Goal: Information Seeking & Learning: Check status

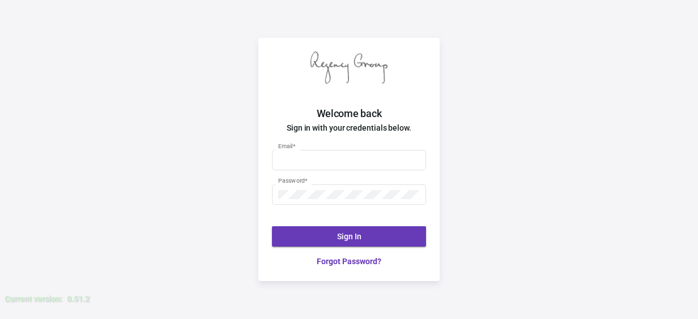
type input "[PERSON_NAME][EMAIL_ADDRESS][DOMAIN_NAME]"
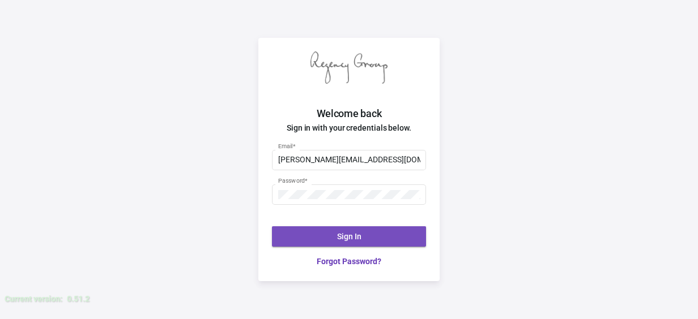
click at [356, 238] on span "Sign In" at bounding box center [349, 236] width 24 height 9
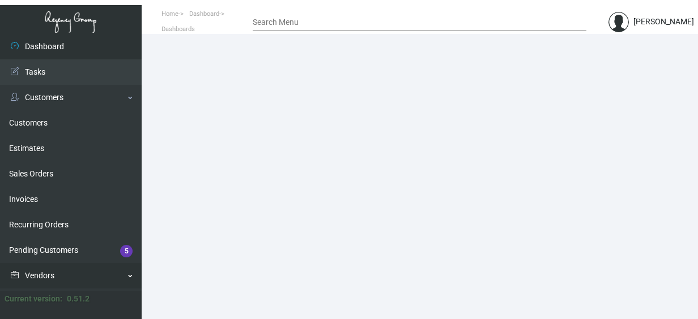
click at [128, 279] on link "Vendors" at bounding box center [71, 275] width 142 height 25
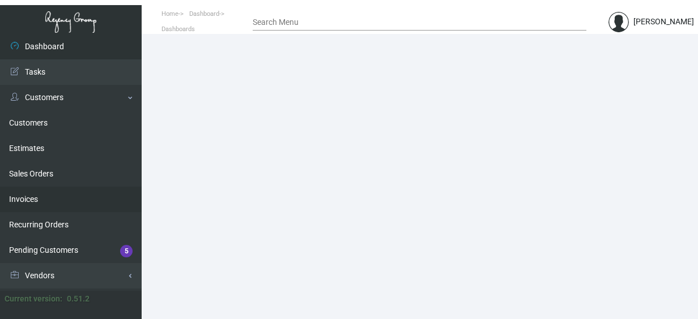
click at [134, 194] on link "Invoices" at bounding box center [71, 199] width 142 height 25
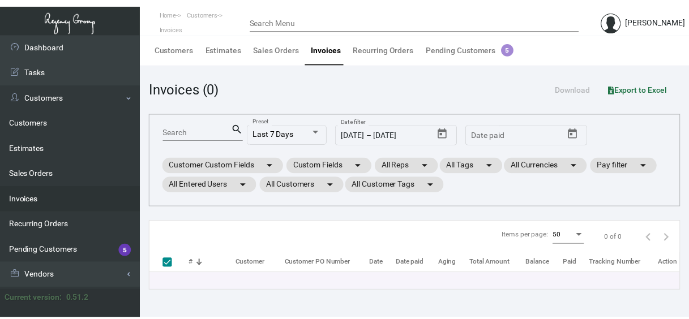
scroll to position [202, 0]
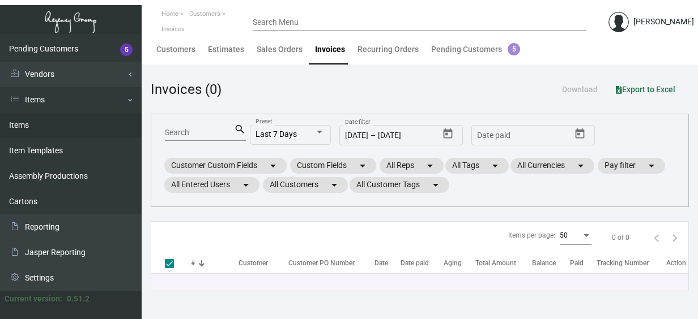
click at [22, 129] on link "Items" at bounding box center [71, 125] width 142 height 25
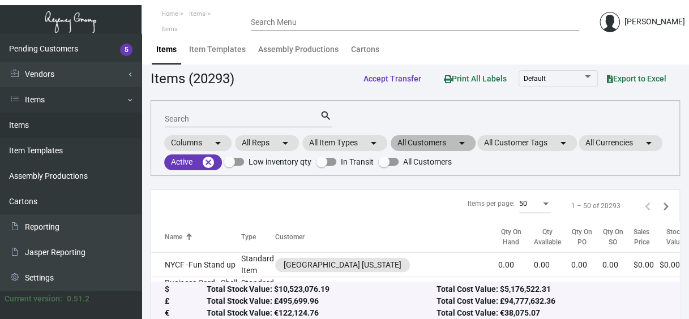
click at [413, 135] on mat-chip "All Customers arrow_drop_down" at bounding box center [433, 143] width 85 height 16
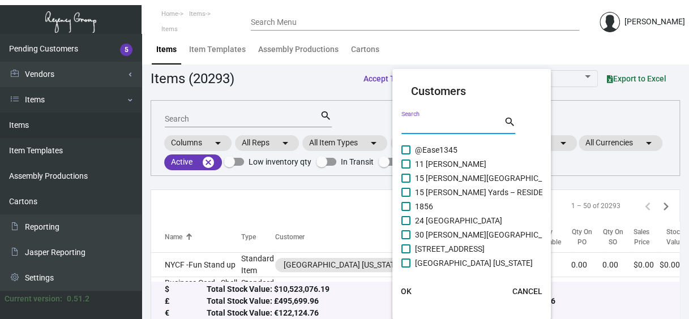
click at [418, 123] on input "Search" at bounding box center [452, 125] width 102 height 9
type input "[PERSON_NAME]"
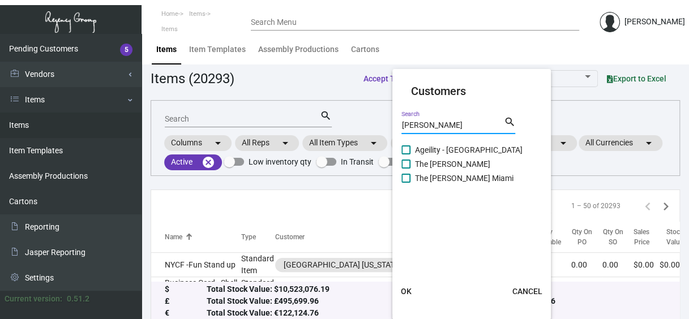
click at [413, 164] on label "The [PERSON_NAME]" at bounding box center [445, 164] width 89 height 14
click at [406, 169] on input "The [PERSON_NAME]" at bounding box center [405, 169] width 1 height 1
checkbox input "true"
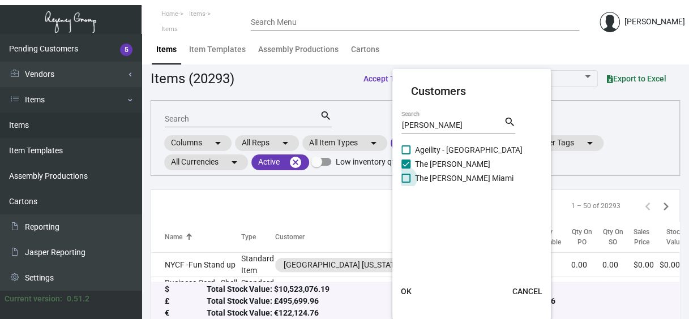
click at [415, 180] on label "The [PERSON_NAME] Miami" at bounding box center [457, 179] width 112 height 14
click at [406, 183] on input "The [PERSON_NAME] Miami" at bounding box center [405, 183] width 1 height 1
checkbox input "true"
click at [407, 291] on span "OK" at bounding box center [406, 291] width 11 height 9
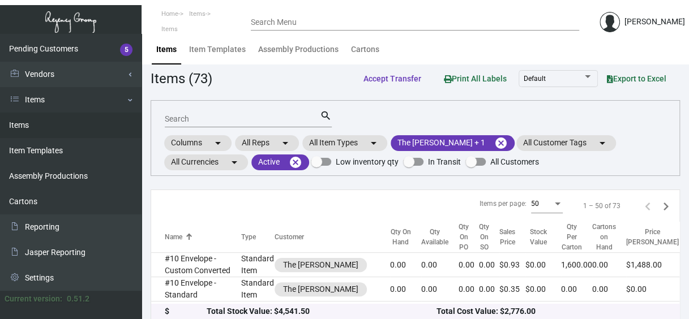
click at [200, 119] on input "Search" at bounding box center [242, 119] width 155 height 9
type input "token"
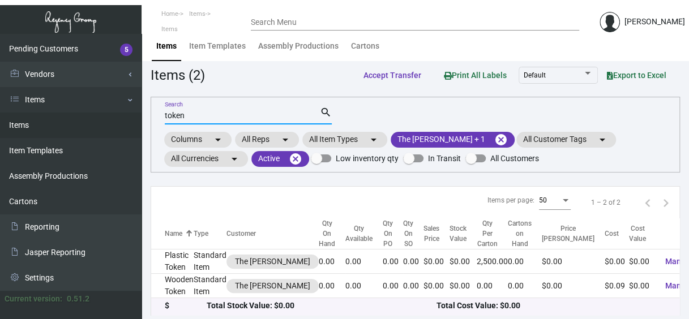
scroll to position [5, 0]
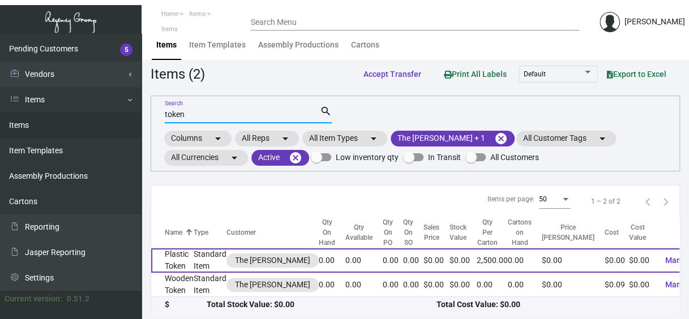
click at [172, 259] on td "Plastic Token" at bounding box center [172, 261] width 42 height 24
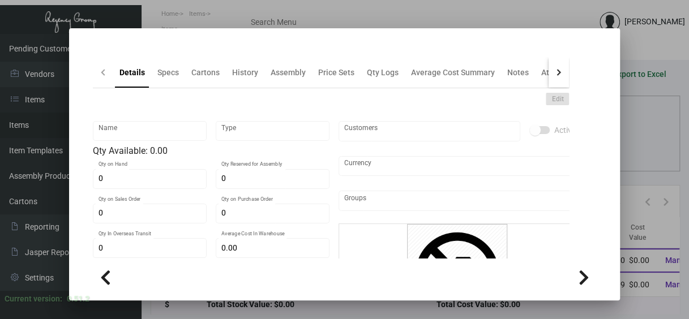
type input "Plastic Token"
type input "Standard Item"
type input "$ 0.00"
type input "Standard"
type input "2,500"
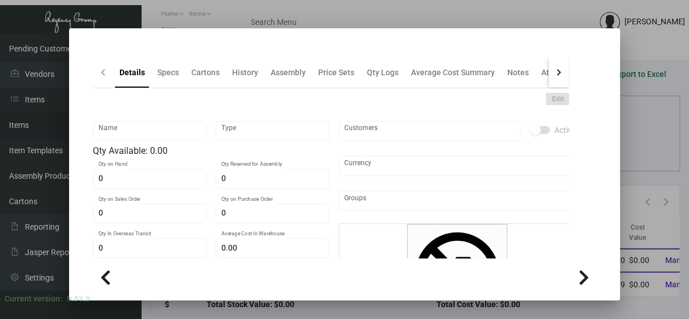
type input "$ 0.00"
checkbox input "true"
type input "United States Dollar $"
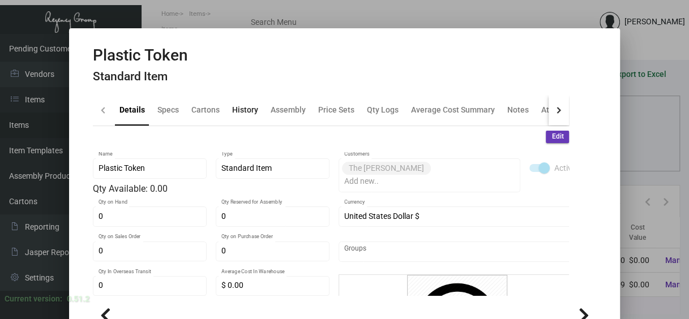
click at [237, 109] on div "History" at bounding box center [245, 110] width 26 height 12
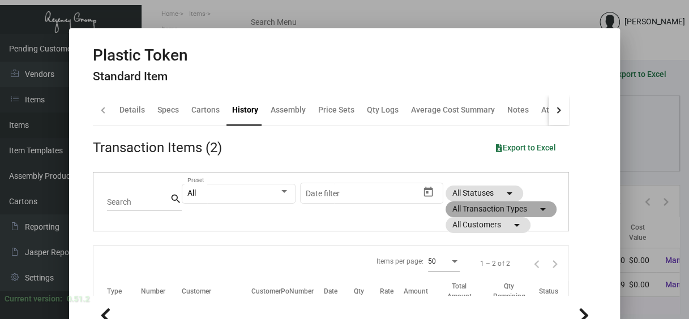
click at [494, 206] on mat-chip "All Transaction Types arrow_drop_down" at bounding box center [501, 210] width 111 height 16
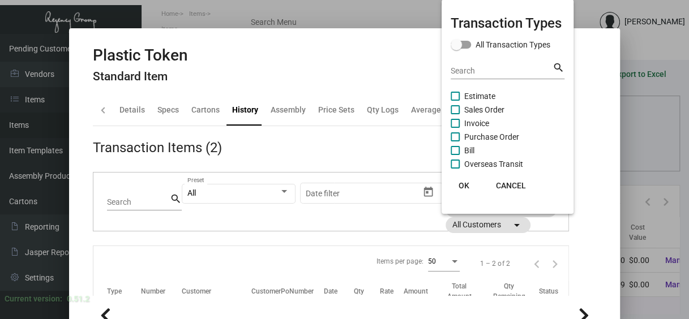
click at [480, 137] on span "Purchase Order" at bounding box center [491, 137] width 55 height 14
click at [455, 142] on input "Purchase Order" at bounding box center [455, 142] width 1 height 1
checkbox input "true"
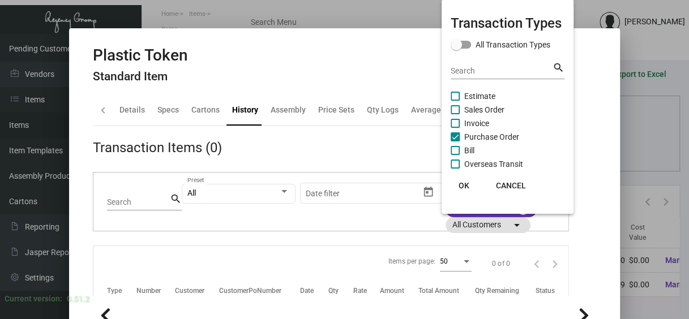
click at [463, 186] on span "OK" at bounding box center [464, 185] width 11 height 9
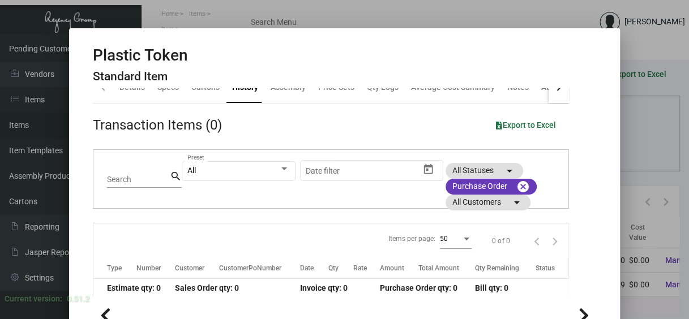
scroll to position [32, 0]
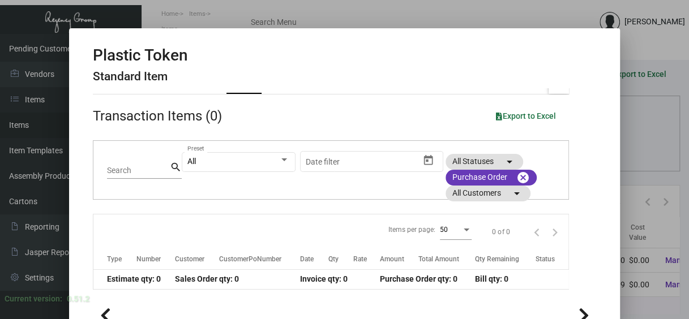
click at [136, 277] on span "Estimate qty: 0" at bounding box center [134, 279] width 54 height 9
click at [643, 141] on div at bounding box center [344, 159] width 689 height 319
